Goal: Task Accomplishment & Management: Complete application form

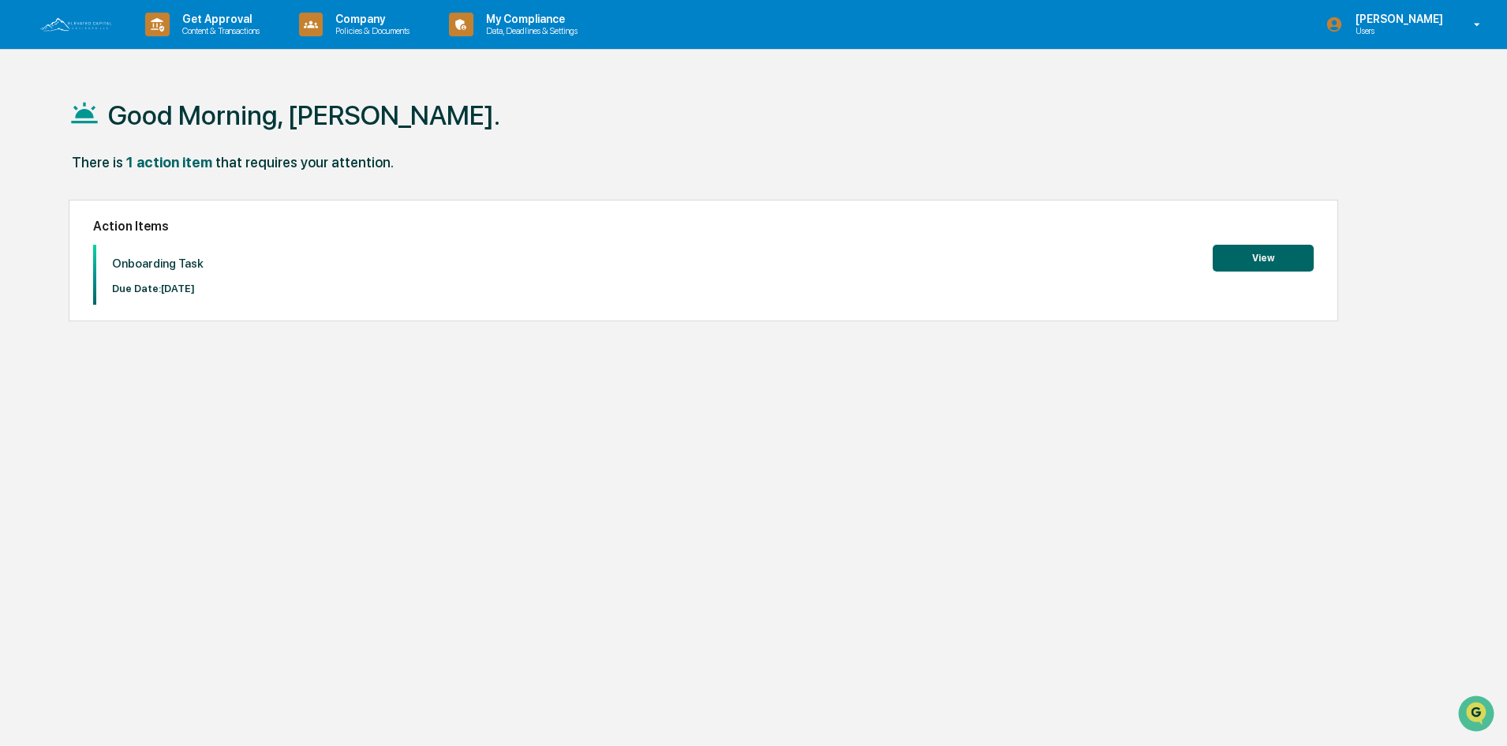
click at [1290, 253] on button "View" at bounding box center [1263, 258] width 101 height 27
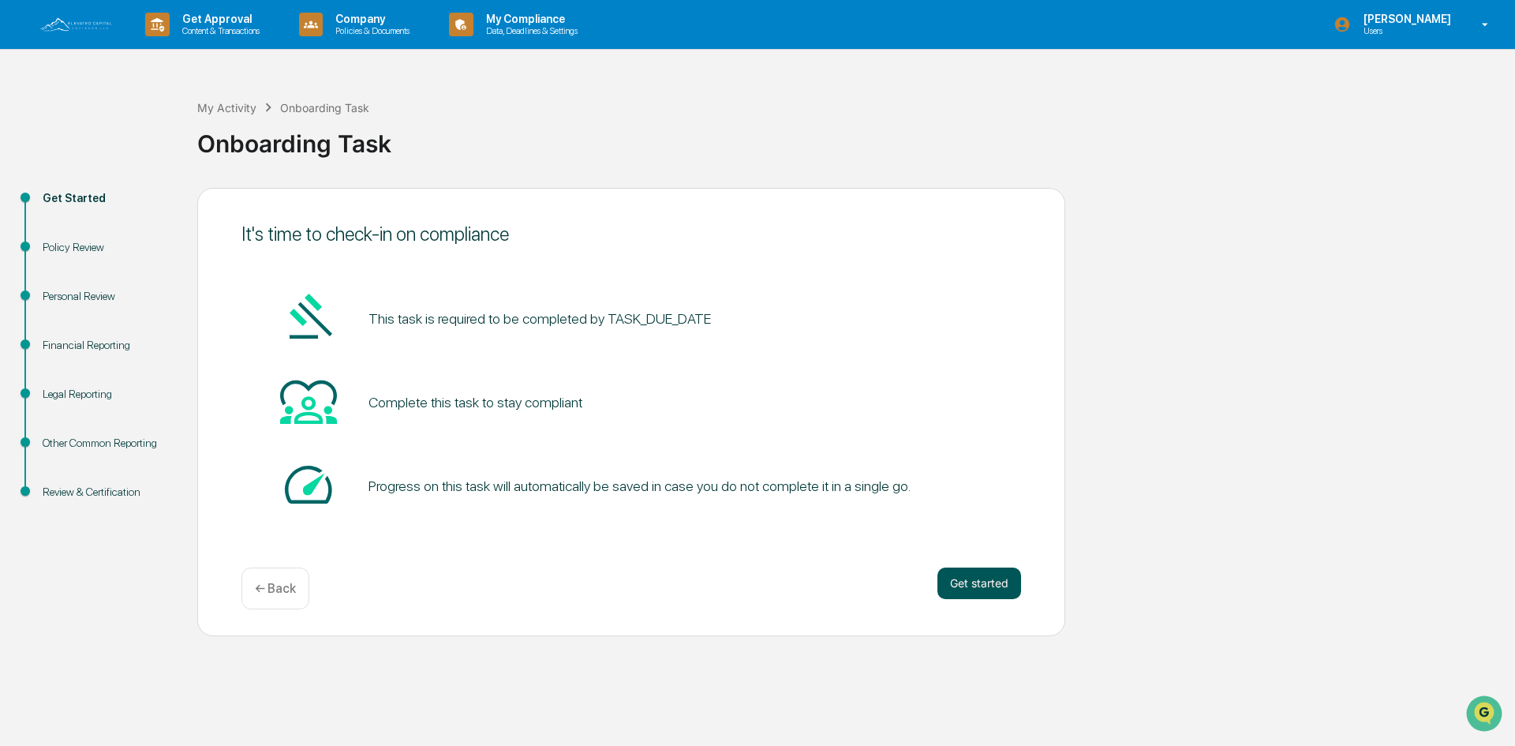
click at [985, 575] on button "Get started" at bounding box center [980, 583] width 84 height 32
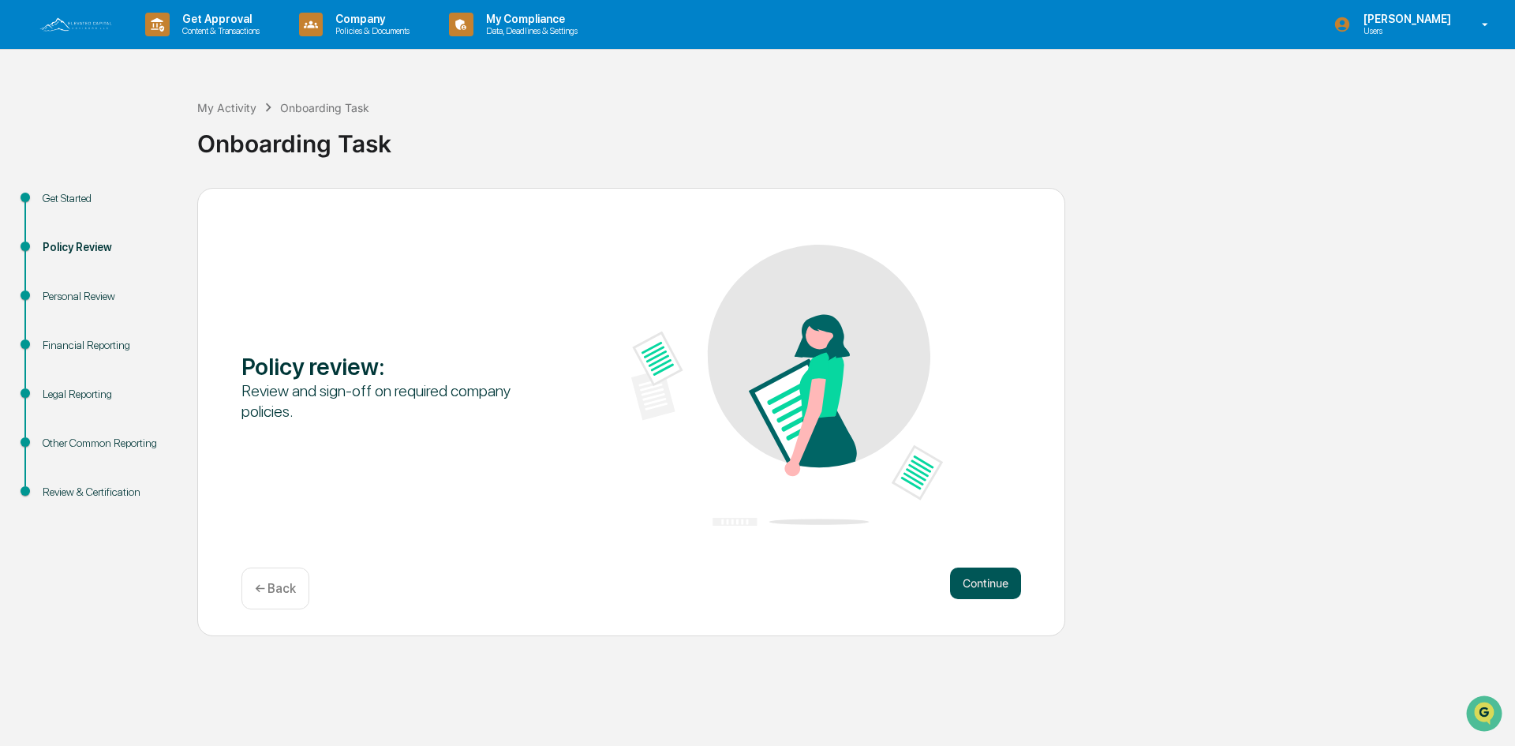
click at [1008, 585] on button "Continue" at bounding box center [985, 583] width 71 height 32
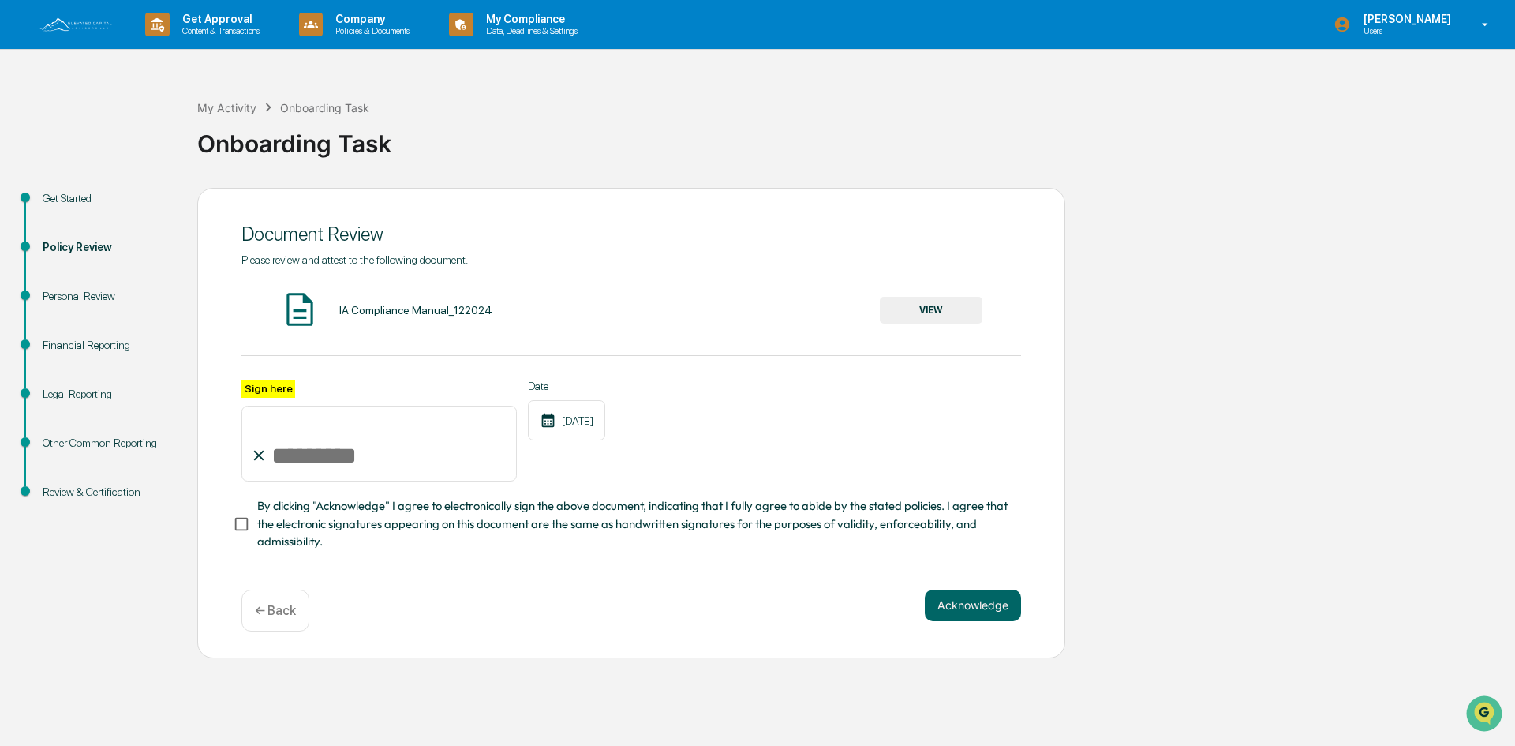
click at [951, 301] on button "VIEW" at bounding box center [931, 310] width 103 height 27
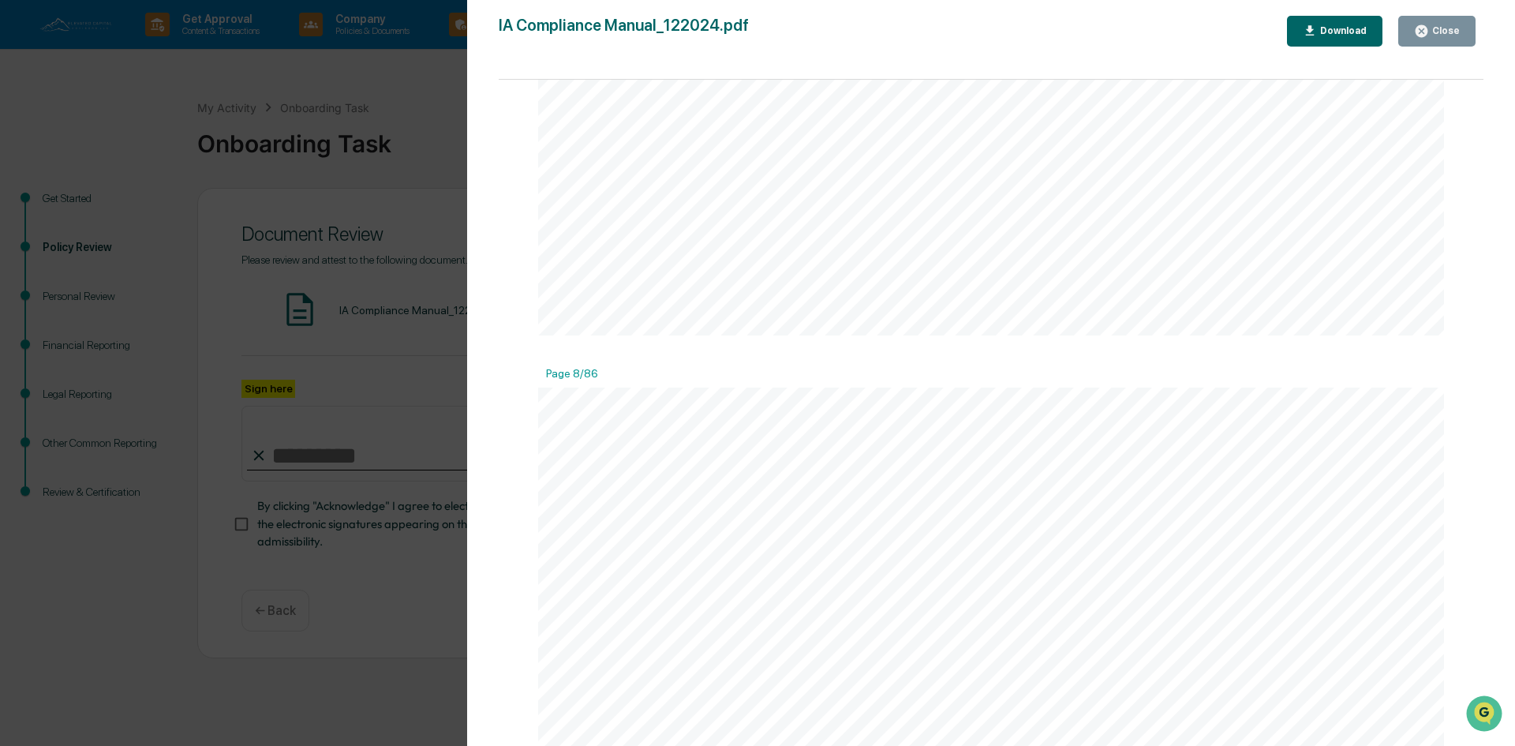
scroll to position [8524, 0]
click at [1458, 36] on div "Close" at bounding box center [1444, 30] width 31 height 11
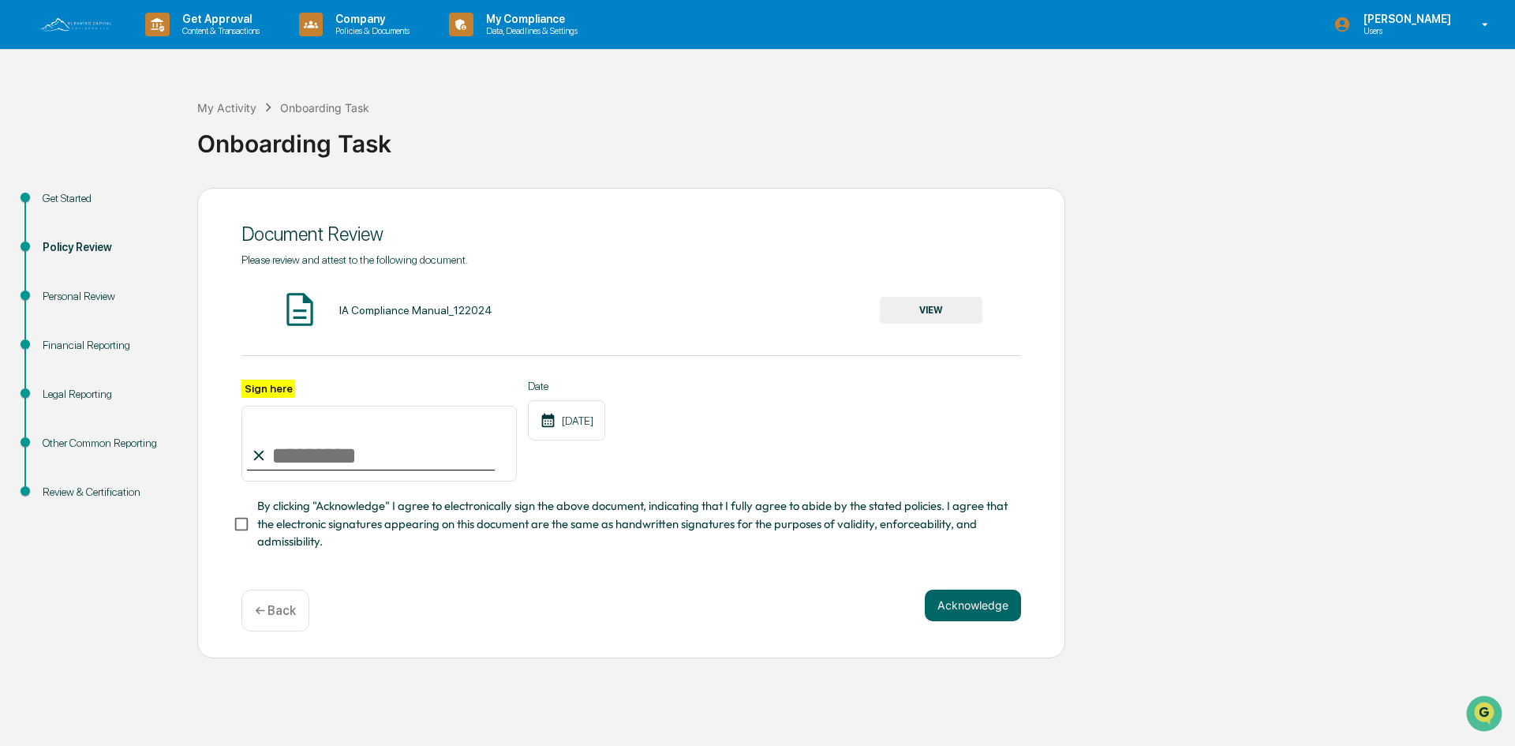
drag, startPoint x: 283, startPoint y: 455, endPoint x: 310, endPoint y: 455, distance: 27.6
click at [284, 455] on input "Sign here" at bounding box center [379, 444] width 275 height 76
type input "**********"
click at [972, 613] on button "Acknowledge" at bounding box center [973, 606] width 96 height 32
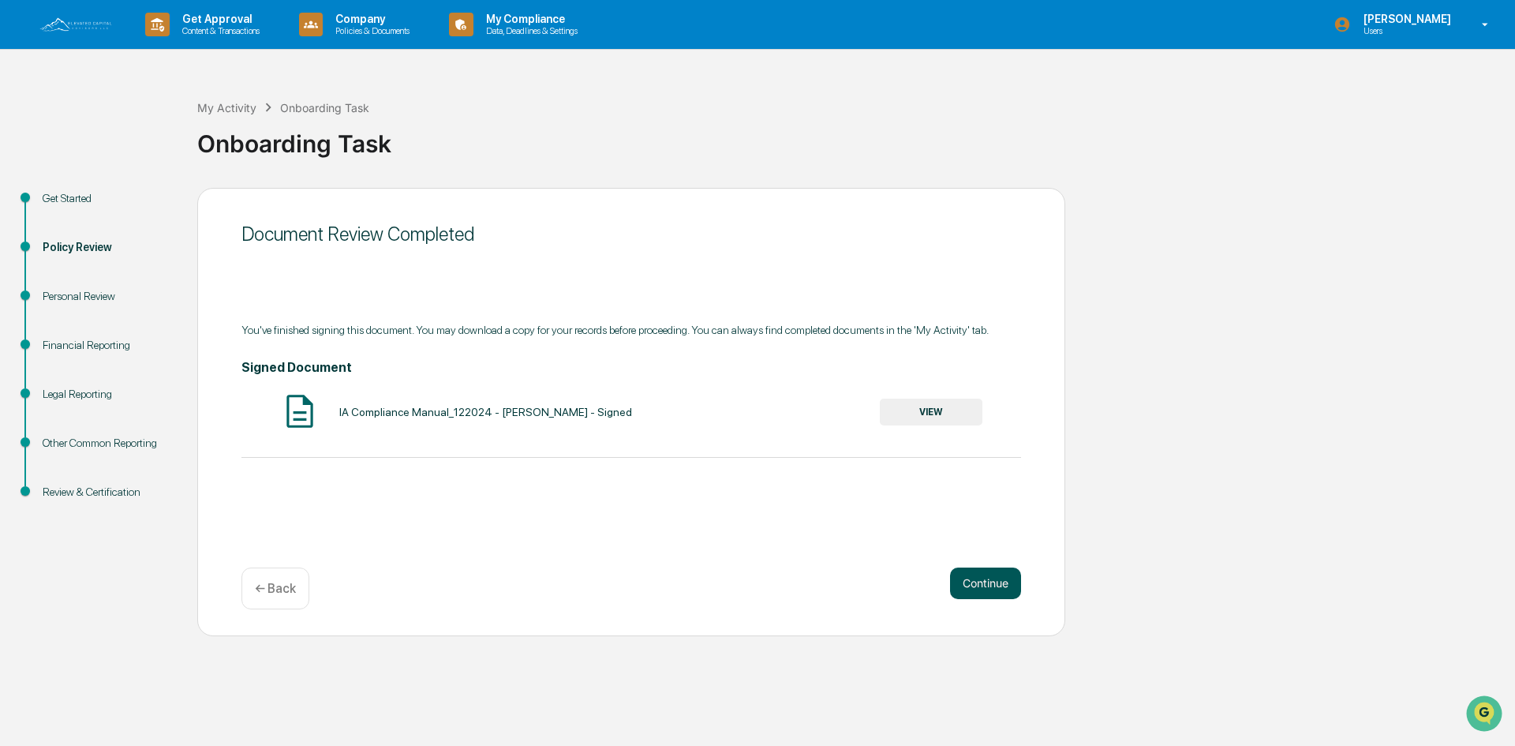
click at [993, 588] on button "Continue" at bounding box center [985, 583] width 71 height 32
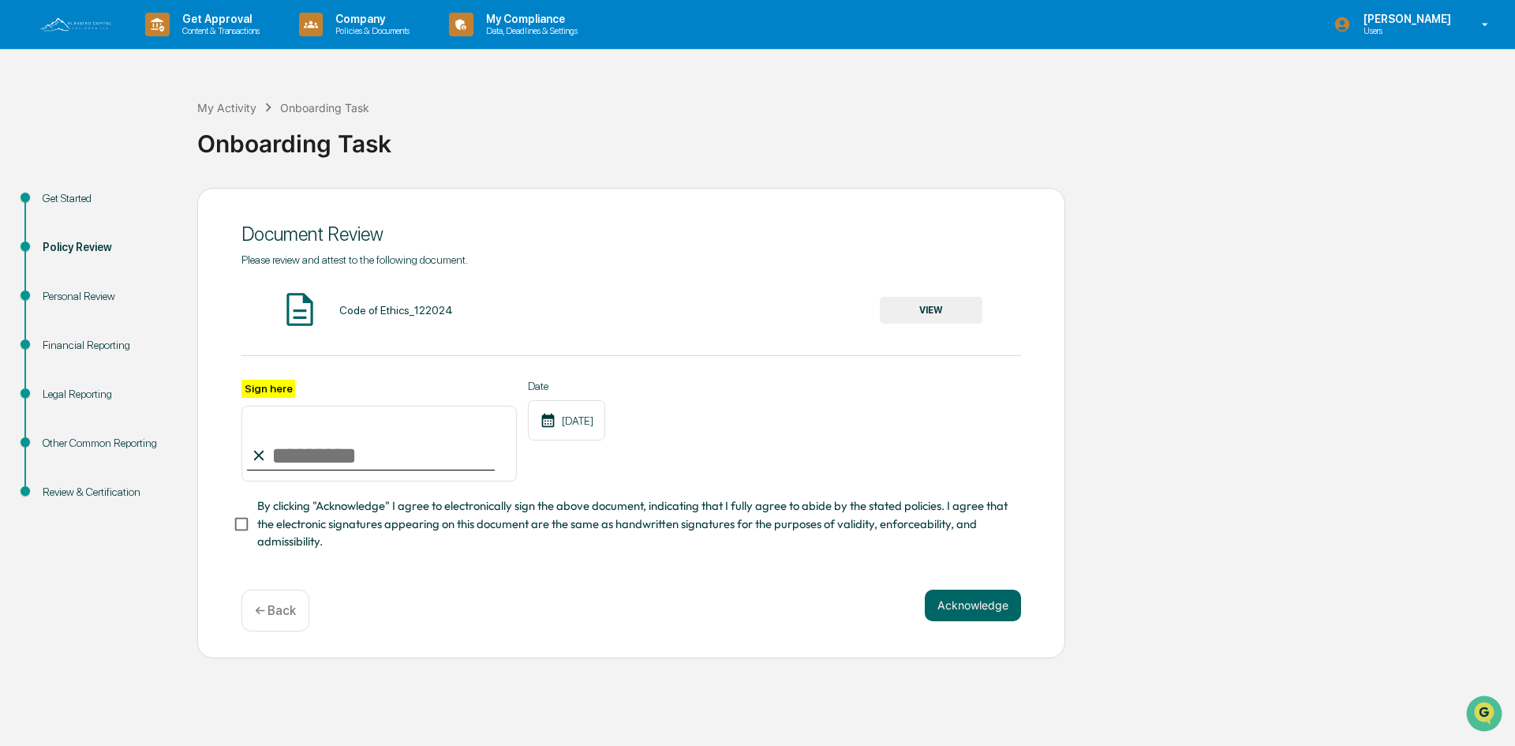
click at [947, 321] on button "VIEW" at bounding box center [931, 310] width 103 height 27
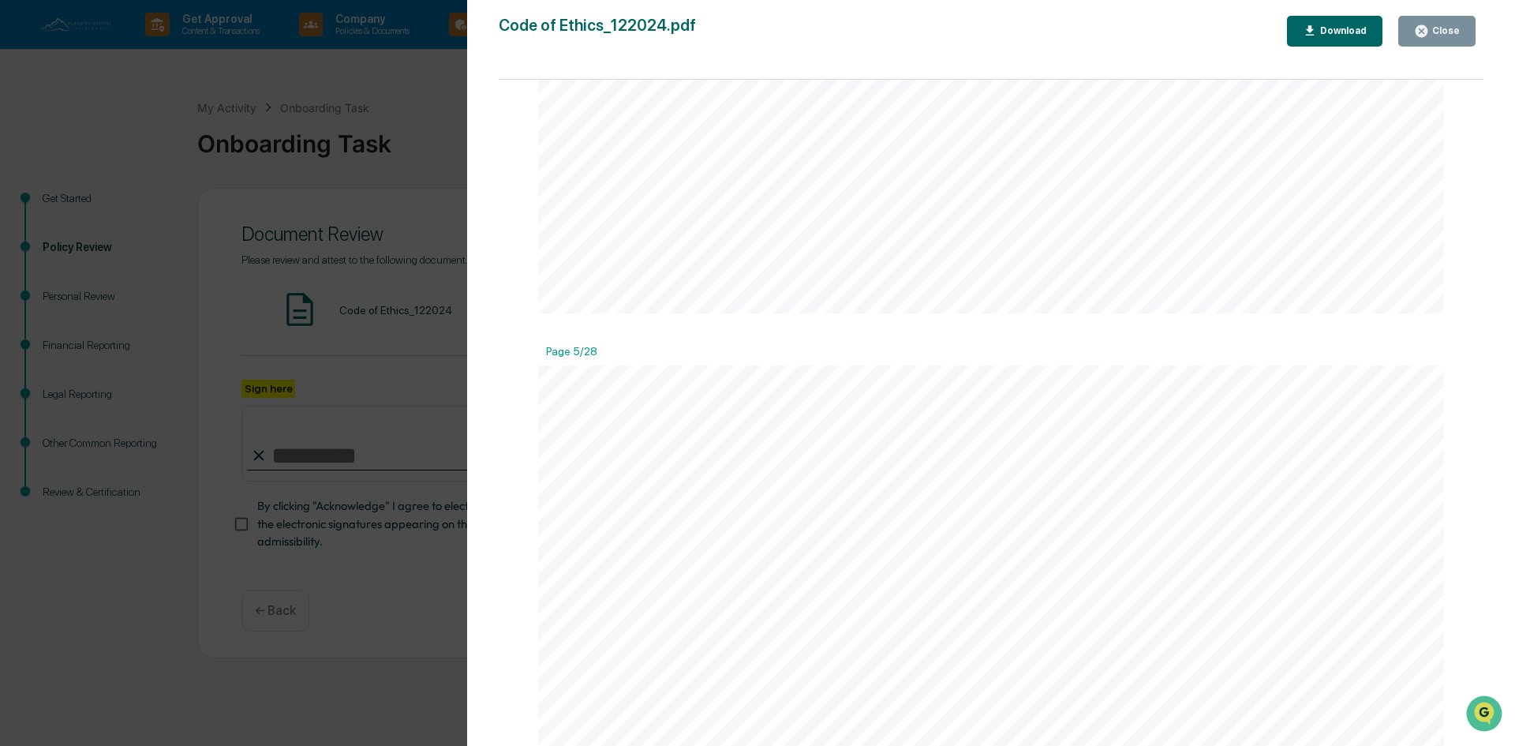
scroll to position [4893, 0]
click at [1447, 35] on div "Close" at bounding box center [1444, 30] width 31 height 11
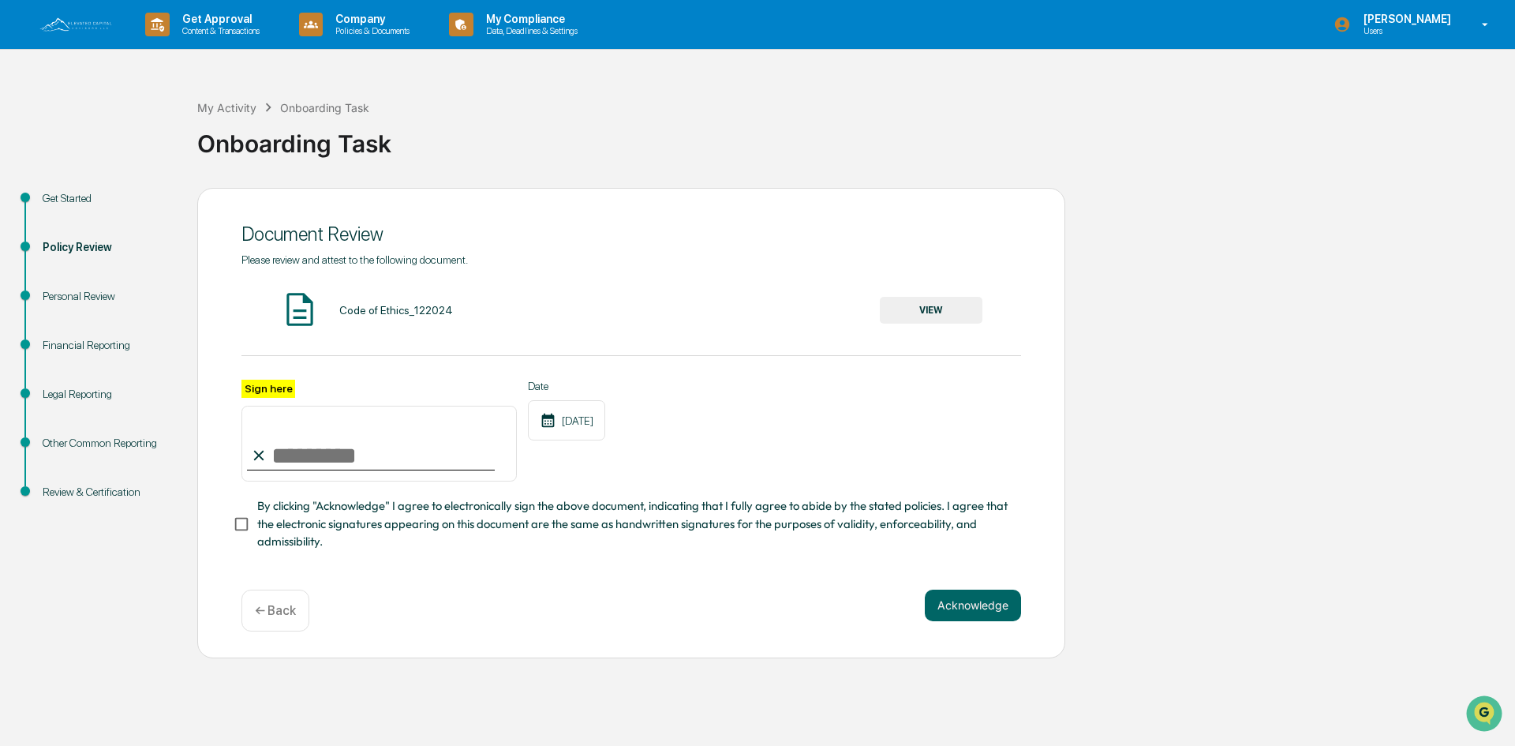
click at [286, 459] on input "Sign here" at bounding box center [379, 444] width 275 height 76
type input "**********"
click at [959, 612] on button "Acknowledge" at bounding box center [973, 606] width 96 height 32
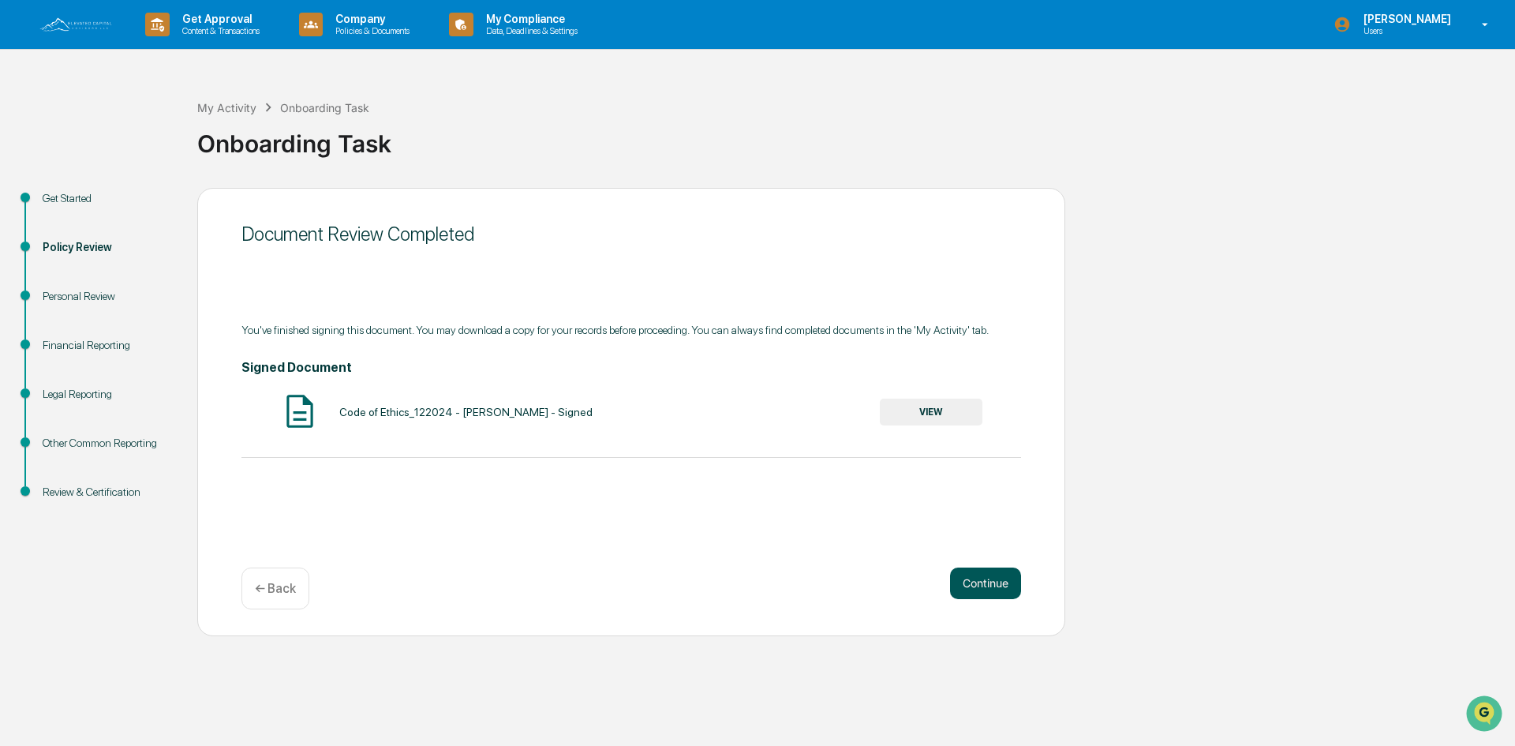
click at [996, 573] on button "Continue" at bounding box center [985, 583] width 71 height 32
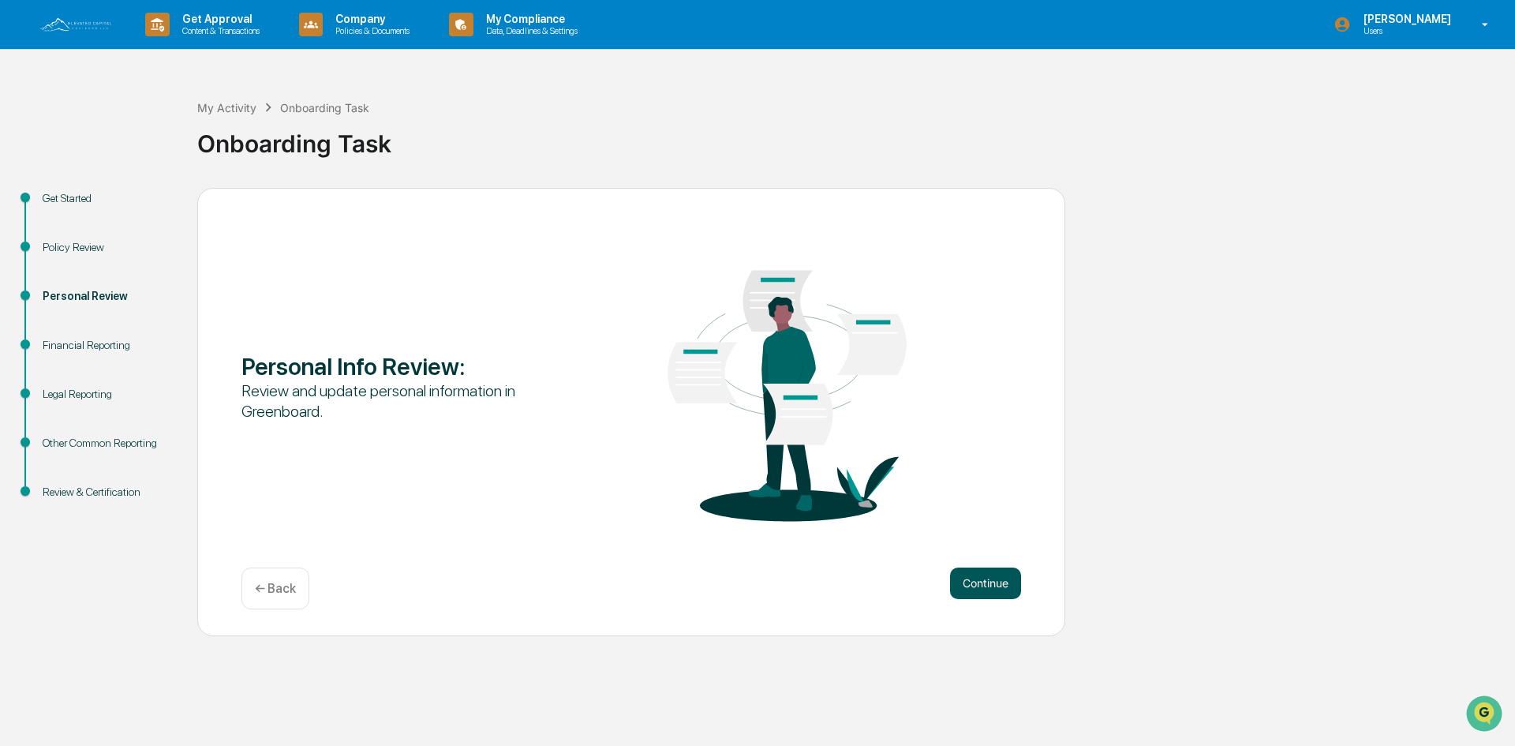
click at [971, 586] on button "Continue" at bounding box center [985, 583] width 71 height 32
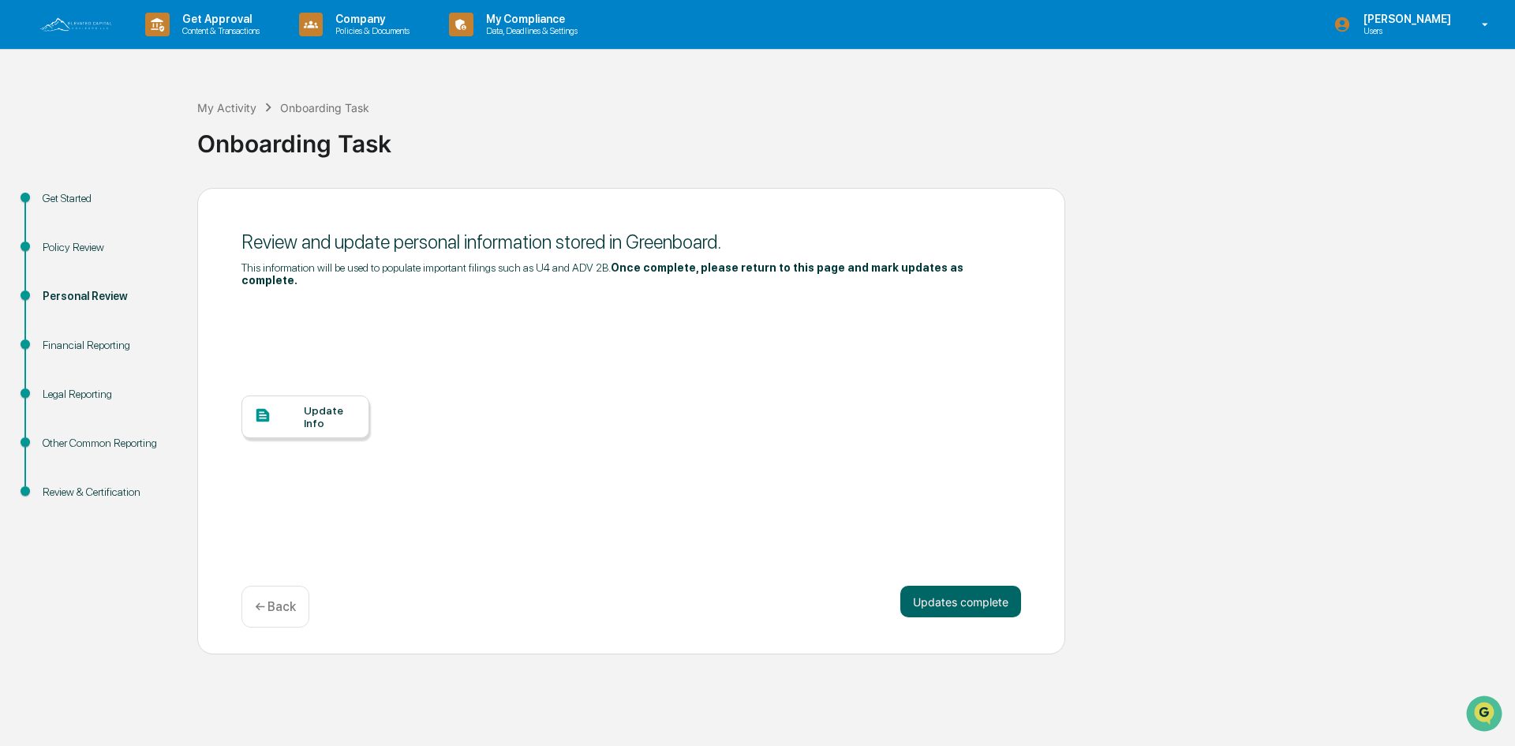
click at [312, 404] on div "Update Info" at bounding box center [330, 416] width 53 height 25
click at [945, 597] on button "Updates complete" at bounding box center [961, 602] width 121 height 32
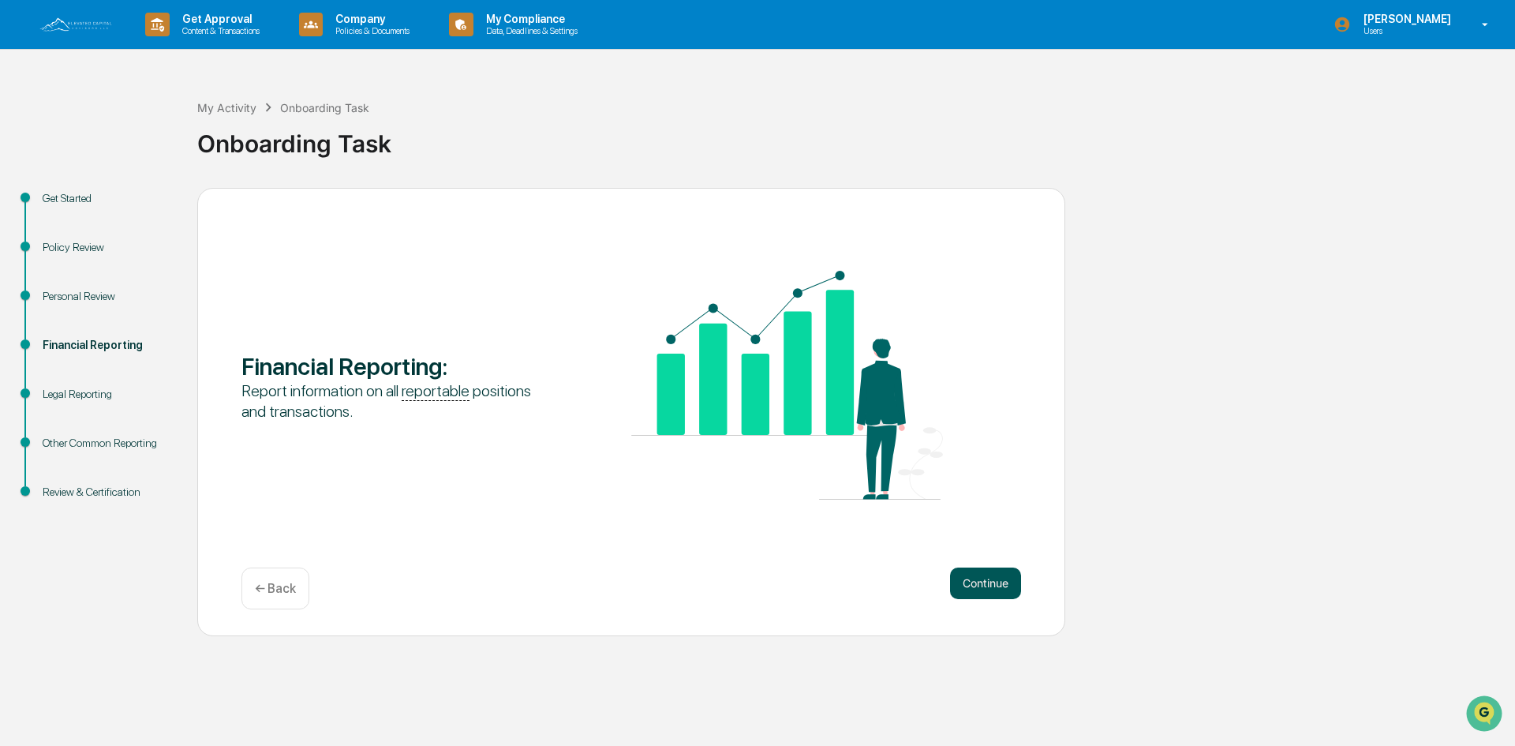
click at [982, 587] on button "Continue" at bounding box center [985, 583] width 71 height 32
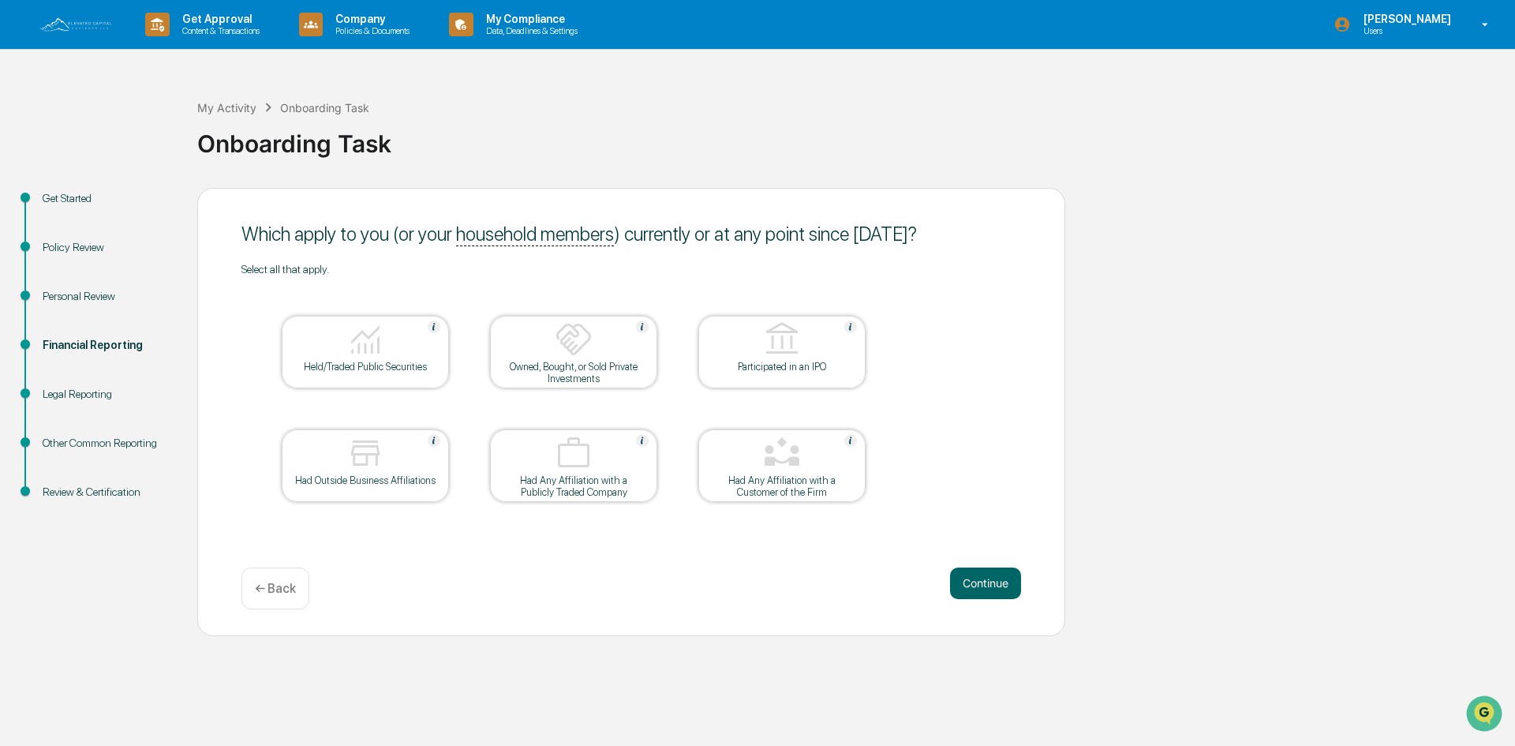
click at [291, 589] on p "← Back" at bounding box center [275, 588] width 41 height 15
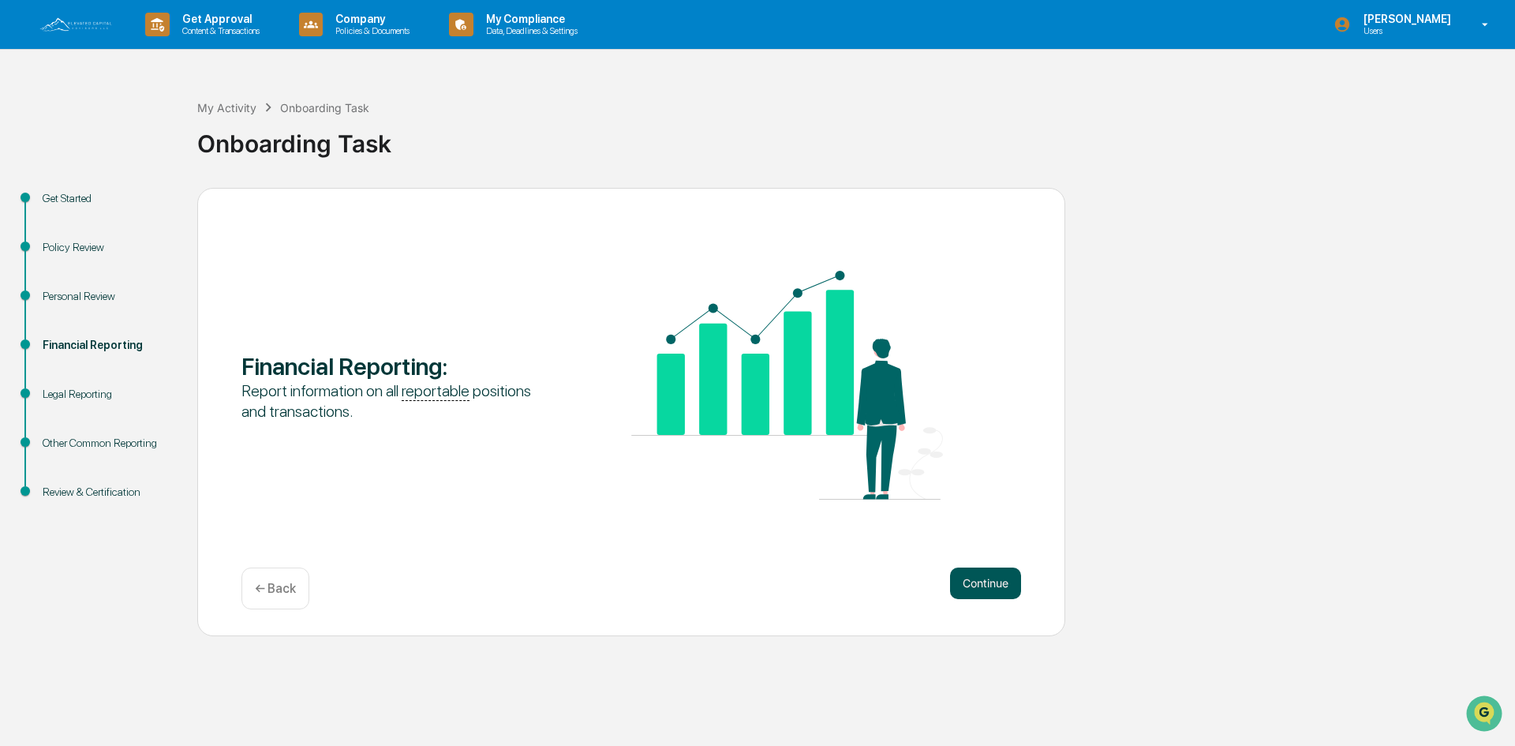
click at [987, 590] on button "Continue" at bounding box center [985, 583] width 71 height 32
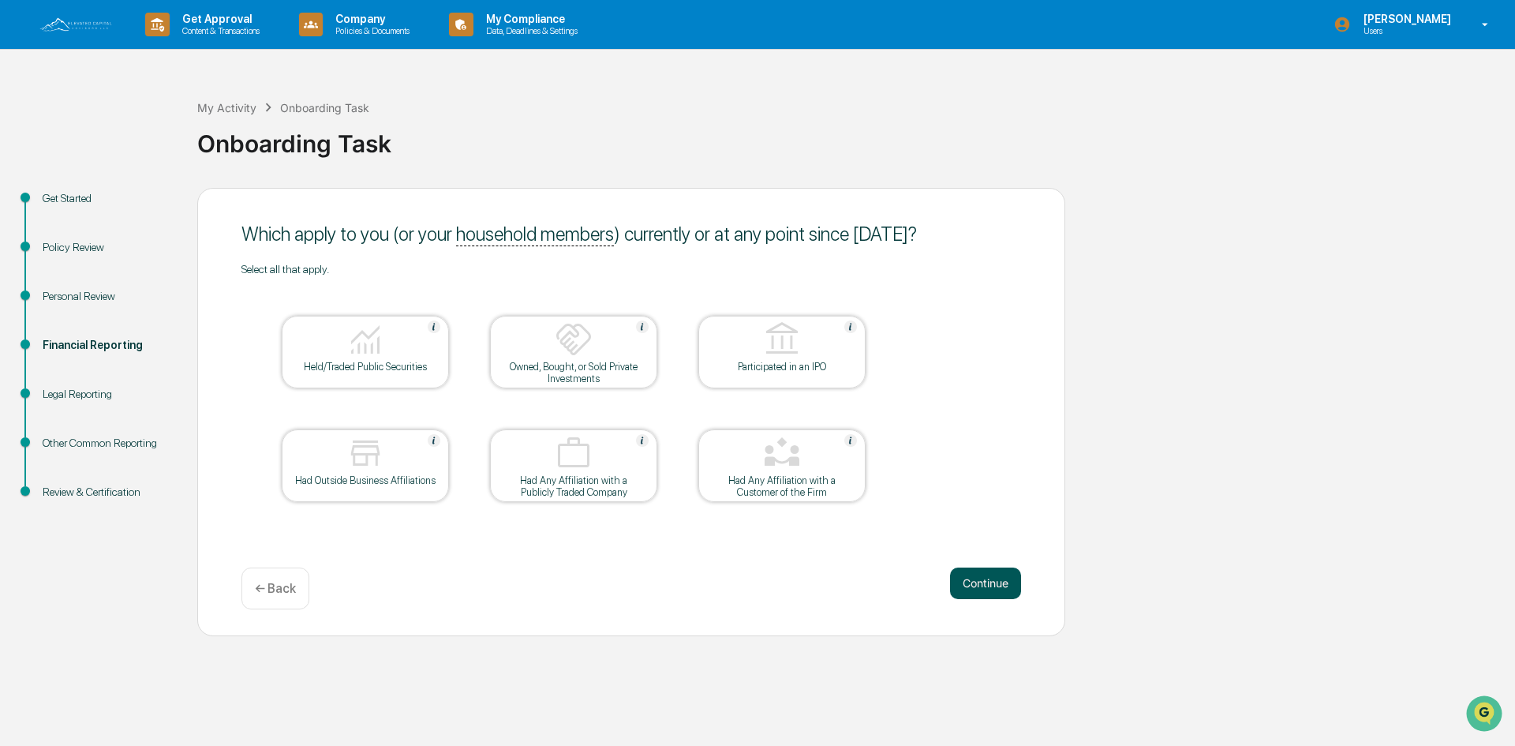
click at [989, 588] on button "Continue" at bounding box center [985, 583] width 71 height 32
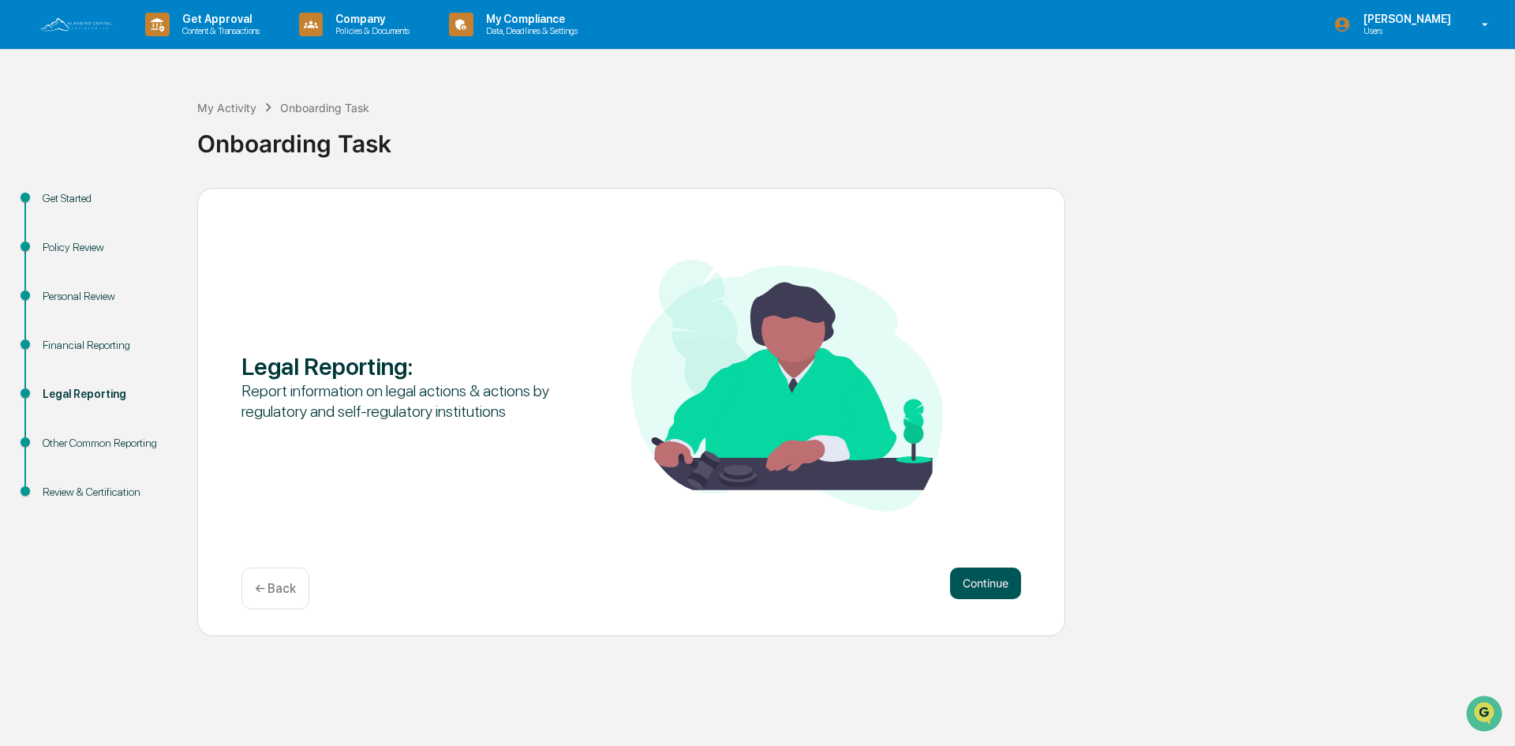
click at [984, 589] on button "Continue" at bounding box center [985, 583] width 71 height 32
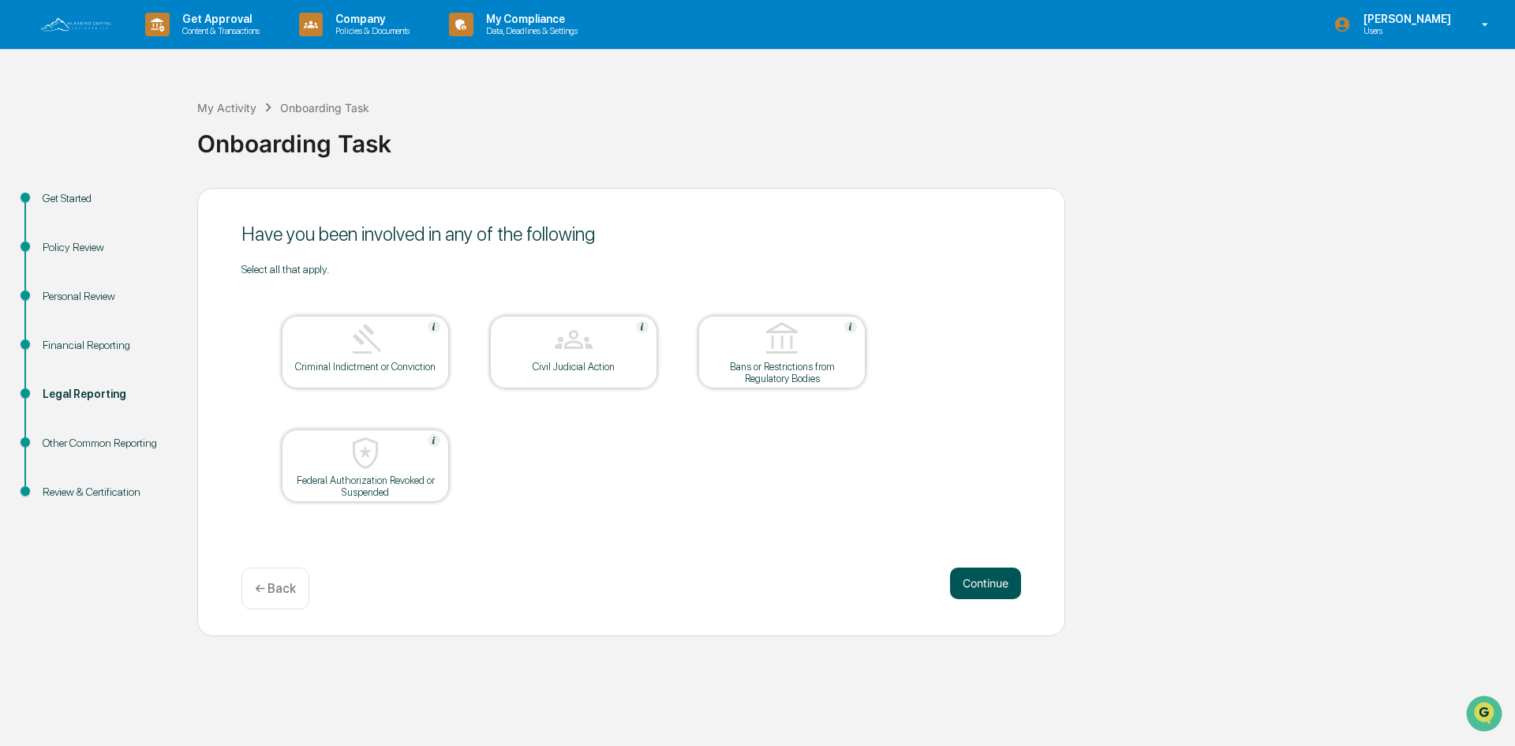
click at [982, 575] on button "Continue" at bounding box center [985, 583] width 71 height 32
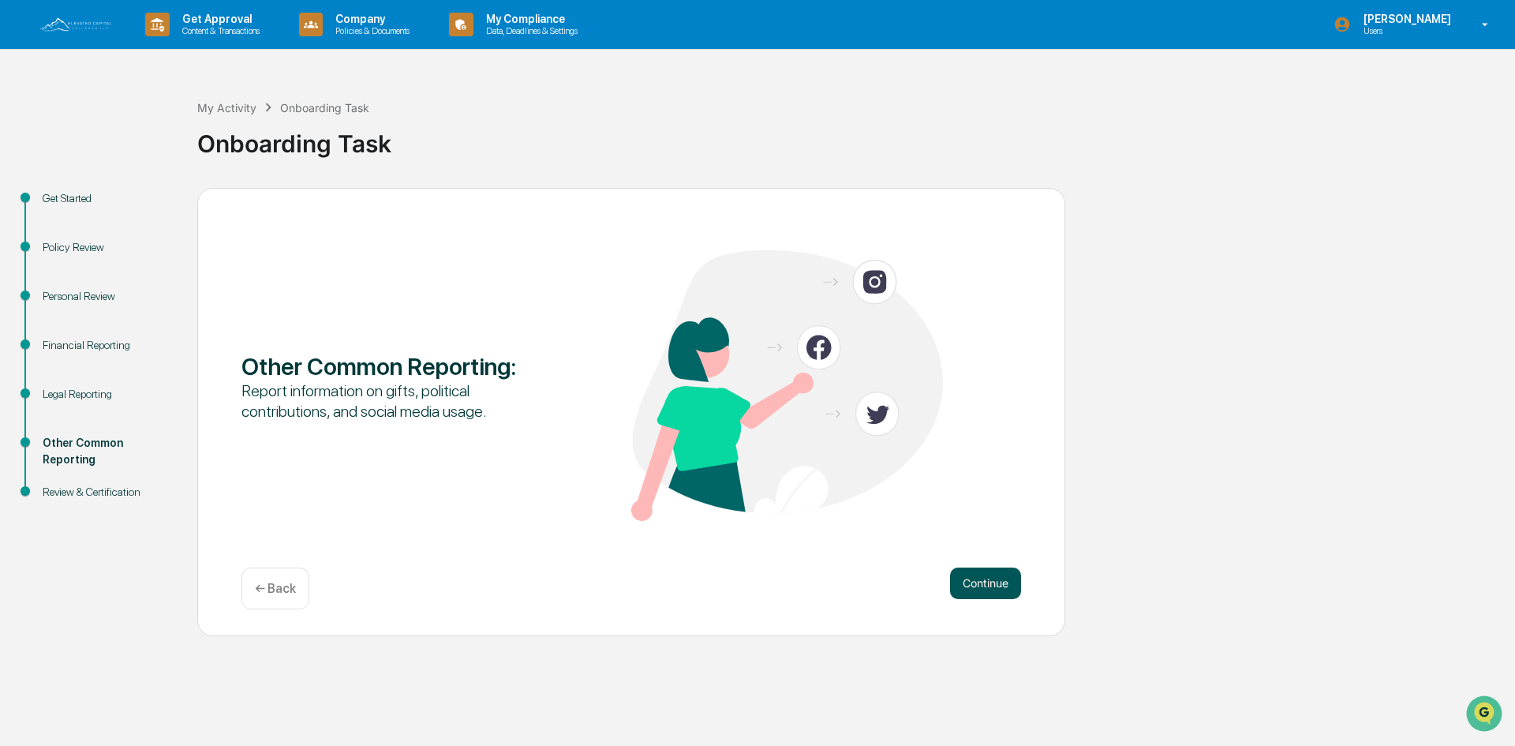
click at [1002, 577] on button "Continue" at bounding box center [985, 583] width 71 height 32
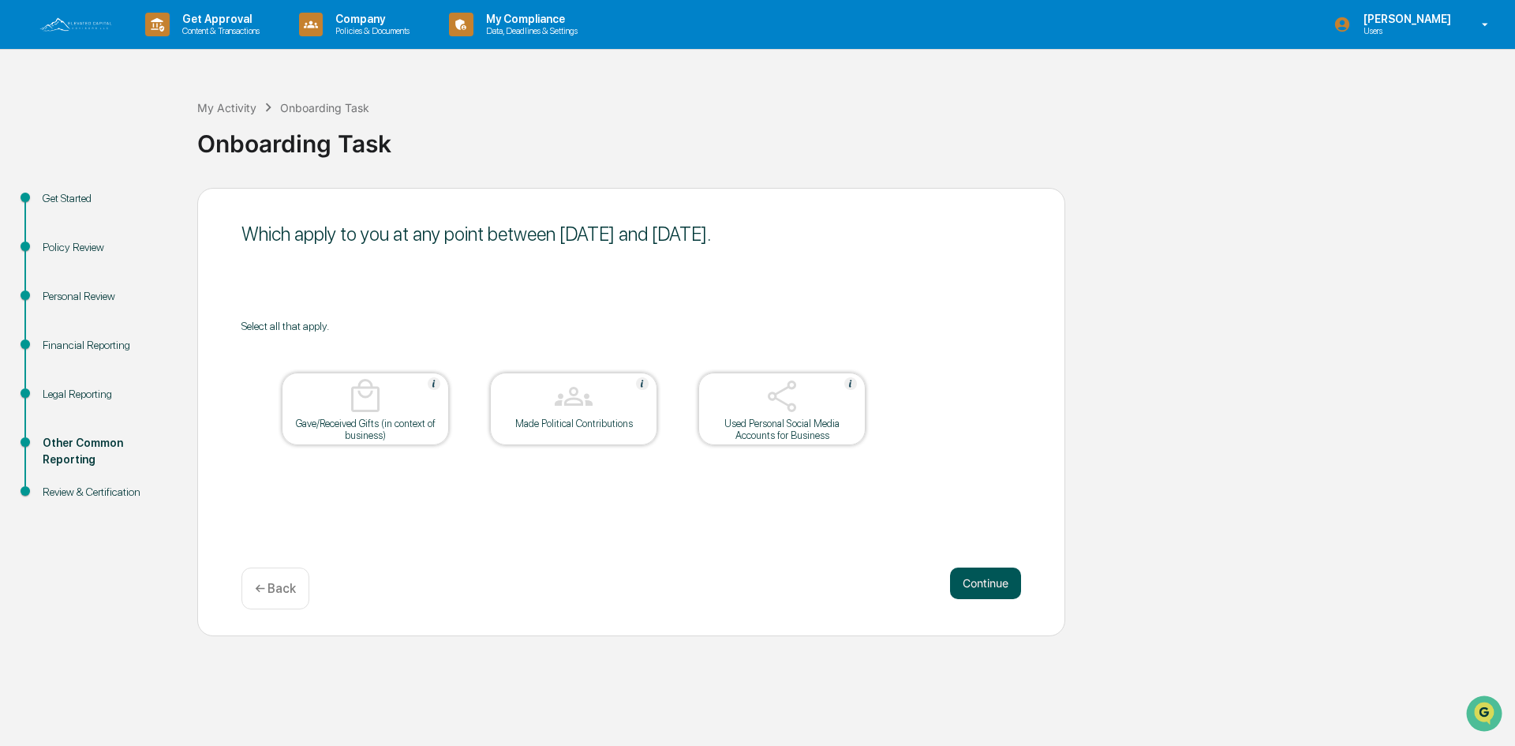
click at [982, 584] on button "Continue" at bounding box center [985, 583] width 71 height 32
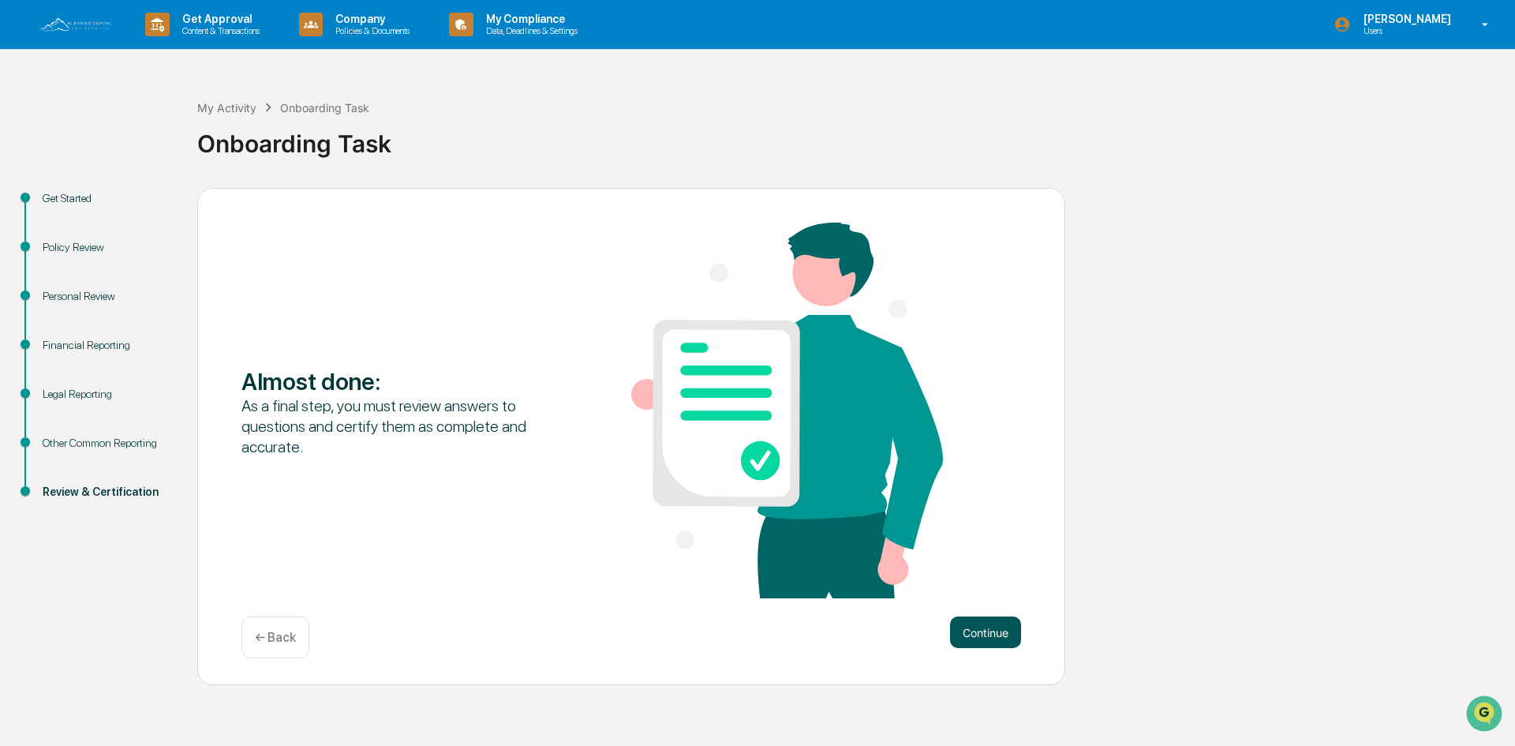
click at [984, 633] on button "Continue" at bounding box center [985, 632] width 71 height 32
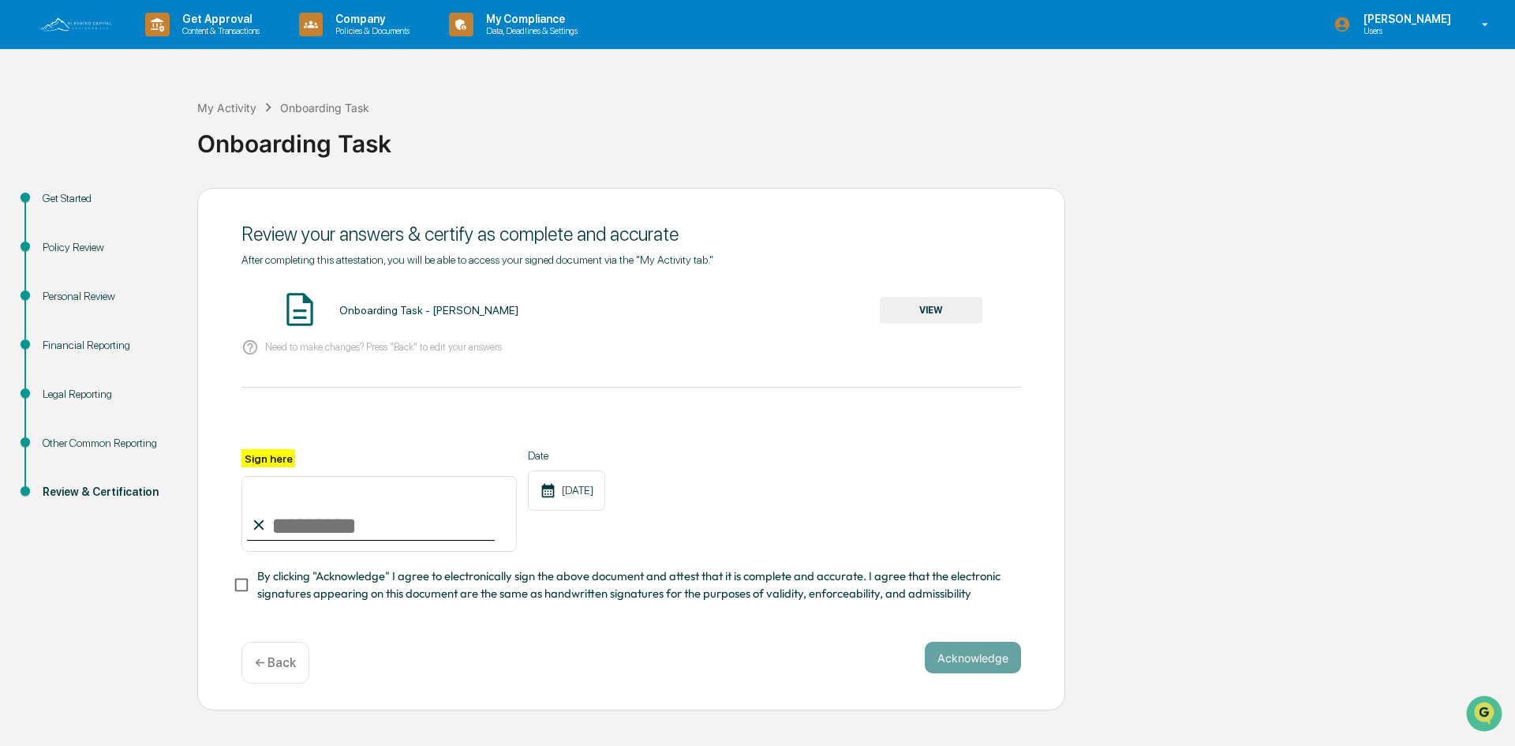
click at [350, 517] on input "Sign here" at bounding box center [379, 514] width 275 height 76
click at [983, 658] on button "Acknowledge" at bounding box center [973, 658] width 96 height 32
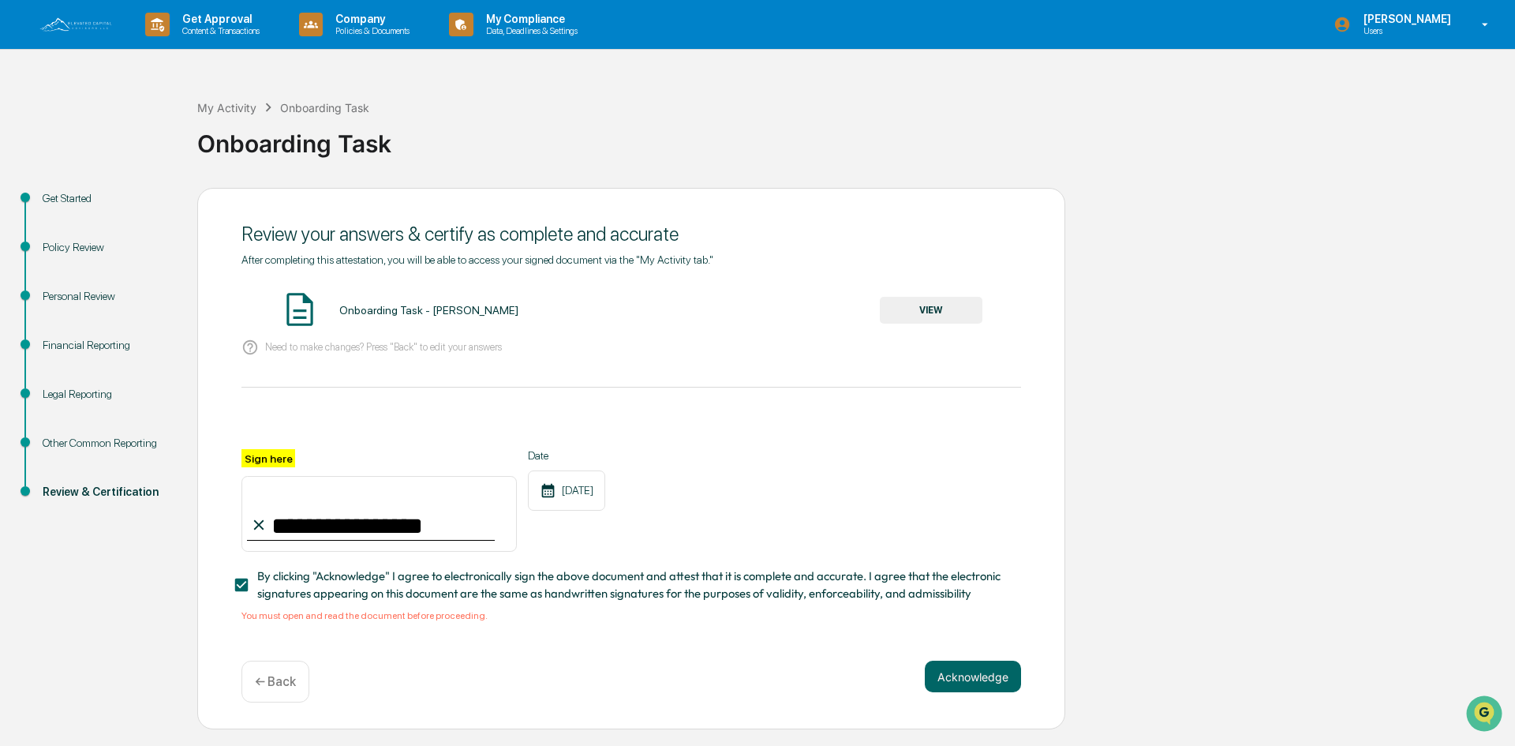
click at [921, 313] on button "VIEW" at bounding box center [931, 310] width 103 height 27
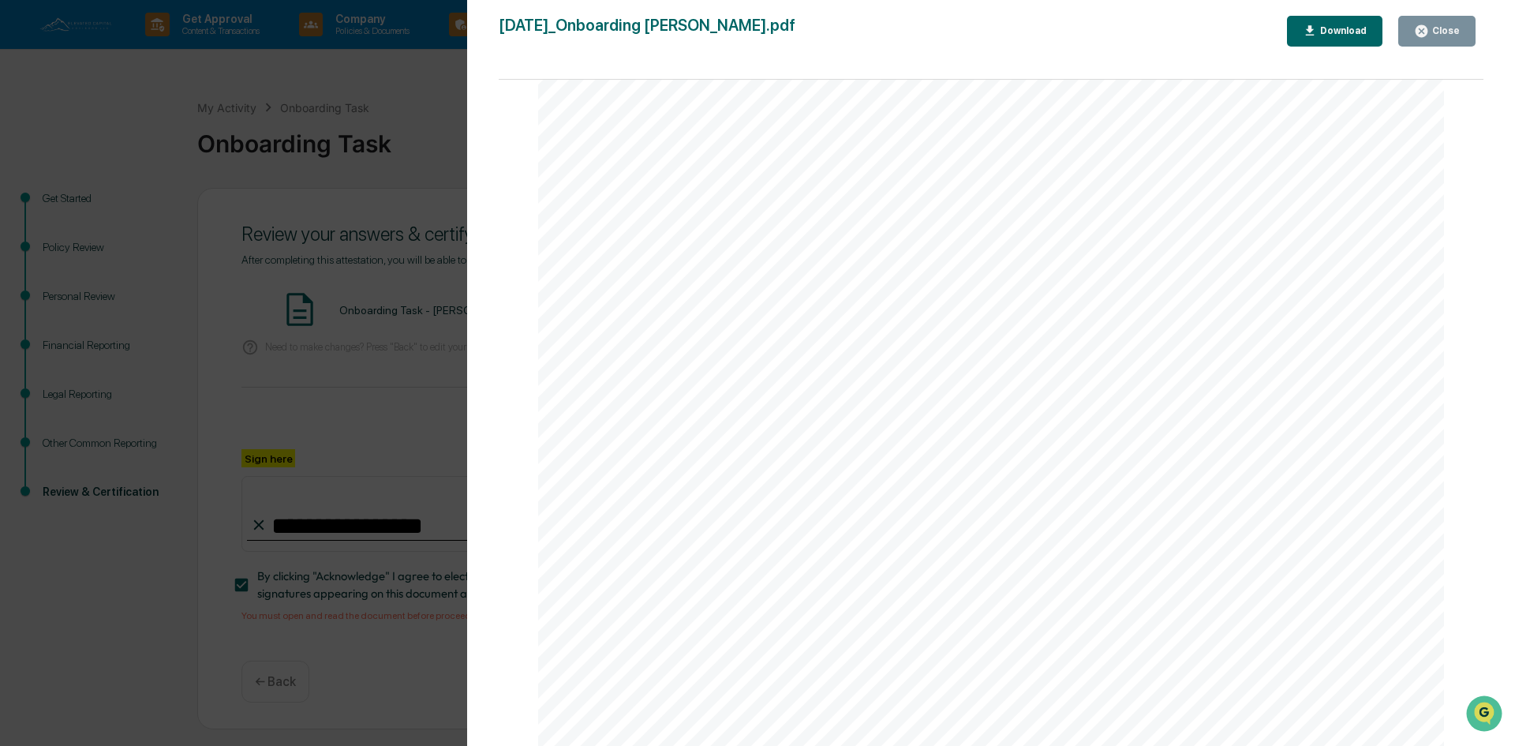
scroll to position [4650, 0]
click at [1407, 34] on button "Close" at bounding box center [1437, 31] width 77 height 31
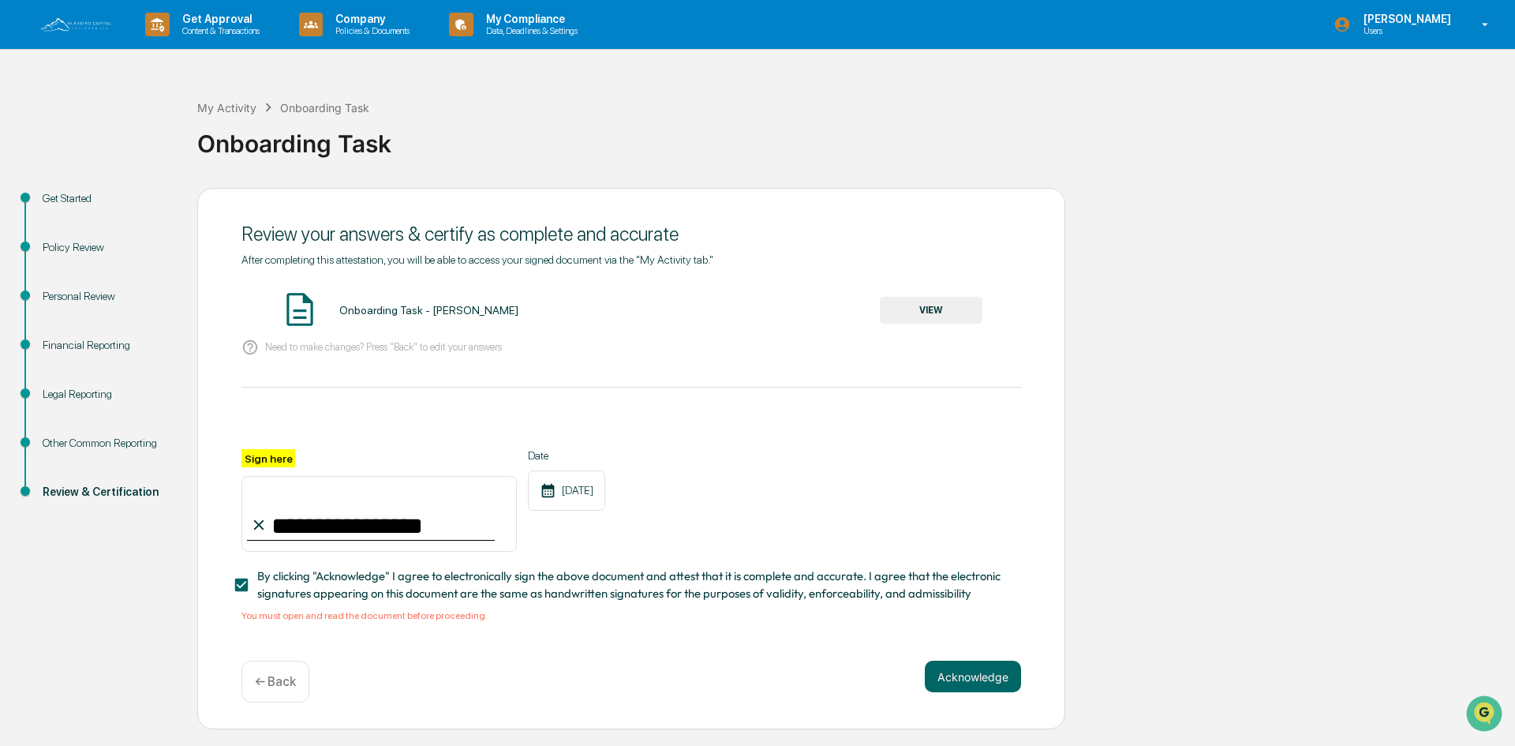
drag, startPoint x: 398, startPoint y: 531, endPoint x: 374, endPoint y: 534, distance: 23.8
click at [374, 534] on input "**********" at bounding box center [379, 514] width 275 height 76
type input "*"
click at [63, 339] on div "Financial Reporting" at bounding box center [107, 345] width 129 height 17
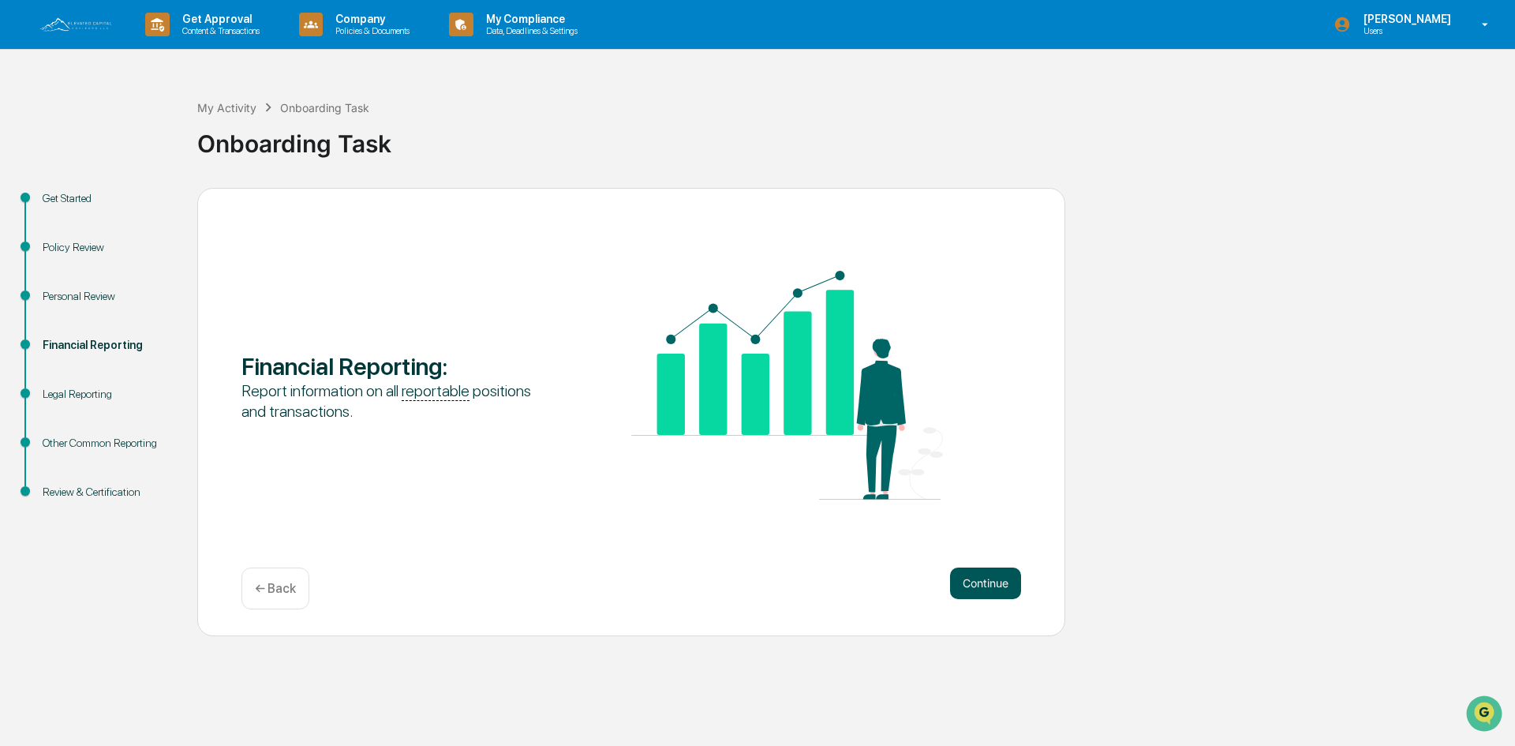
click at [999, 582] on button "Continue" at bounding box center [985, 583] width 71 height 32
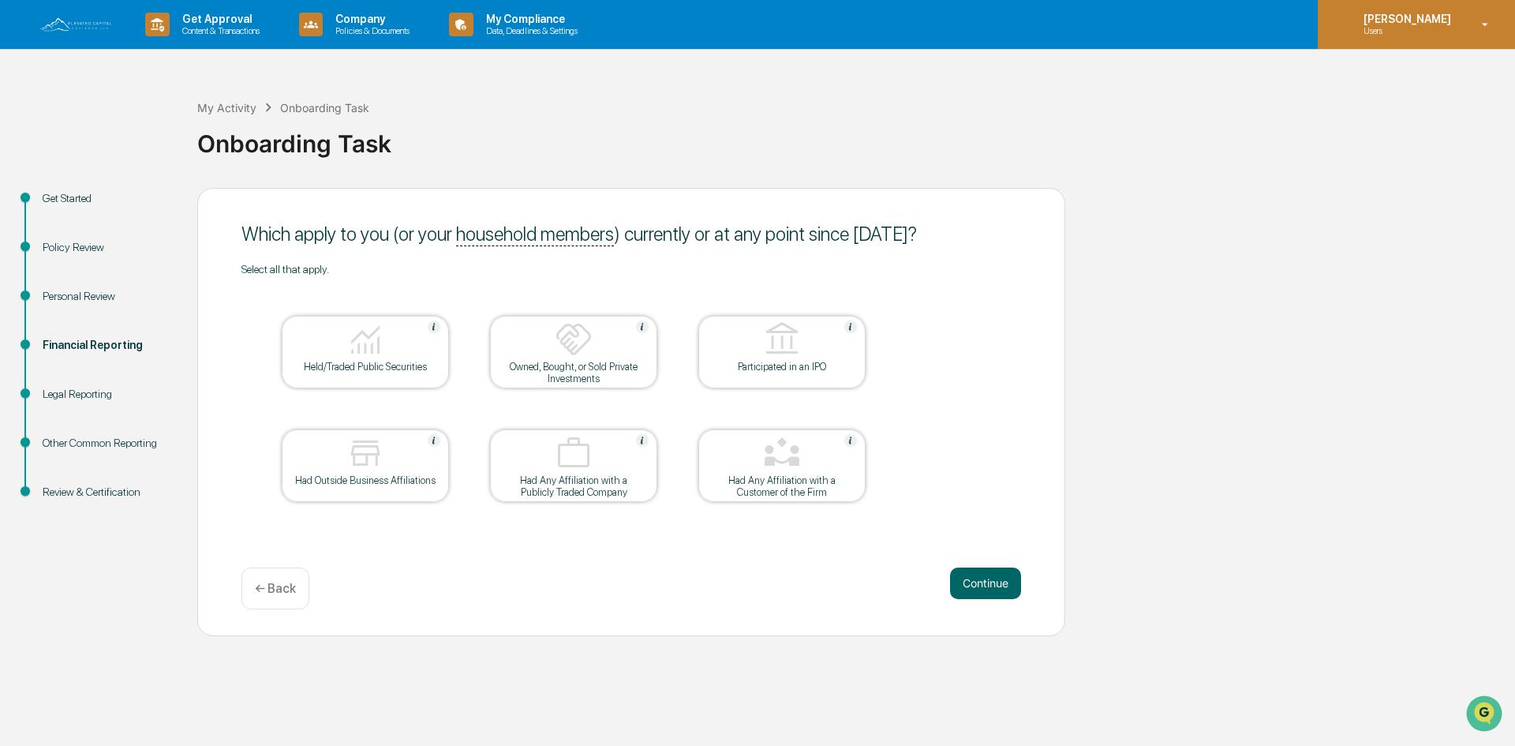
click at [1468, 18] on div "[PERSON_NAME] Users" at bounding box center [1416, 24] width 197 height 49
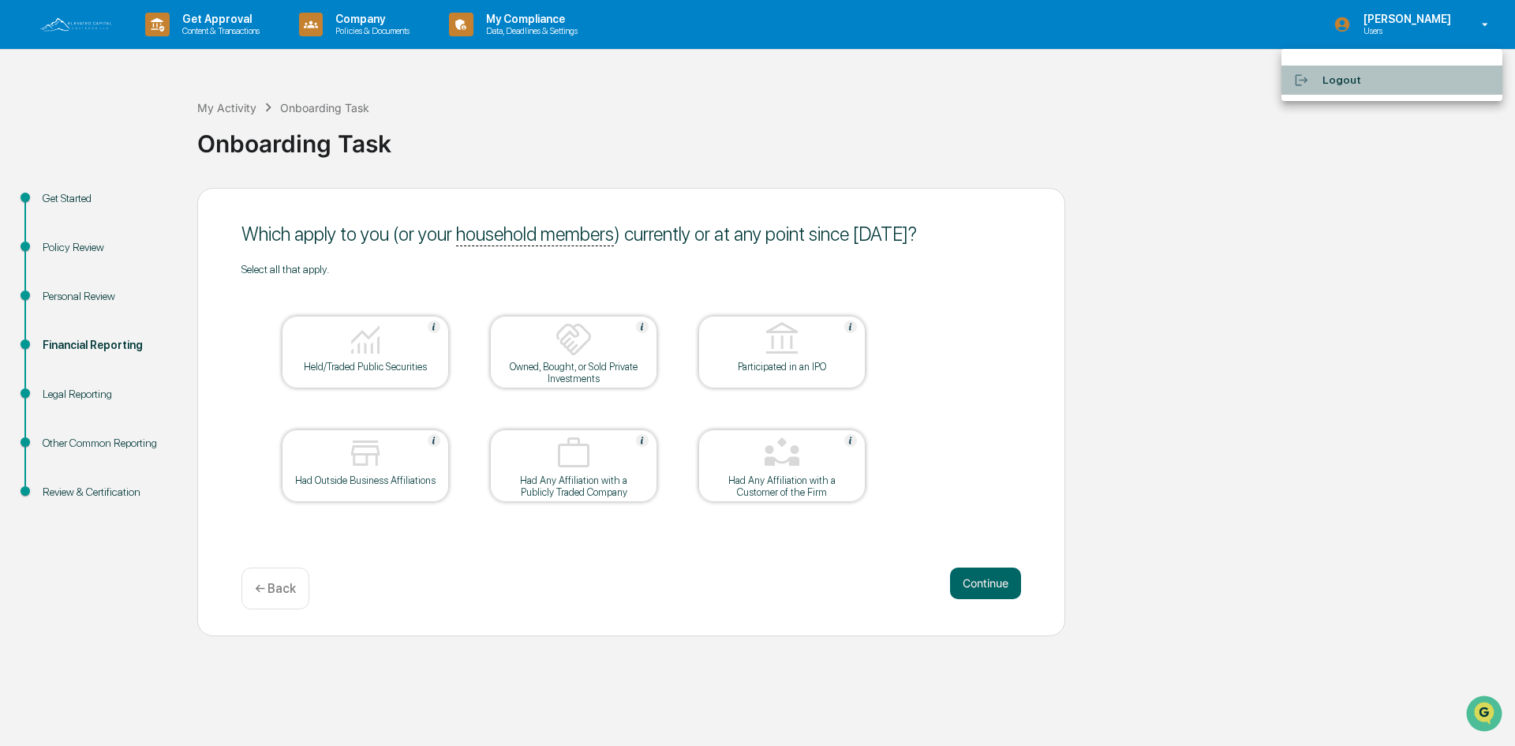
click at [1342, 86] on li "Logout" at bounding box center [1392, 80] width 221 height 29
